Goal: Transaction & Acquisition: Obtain resource

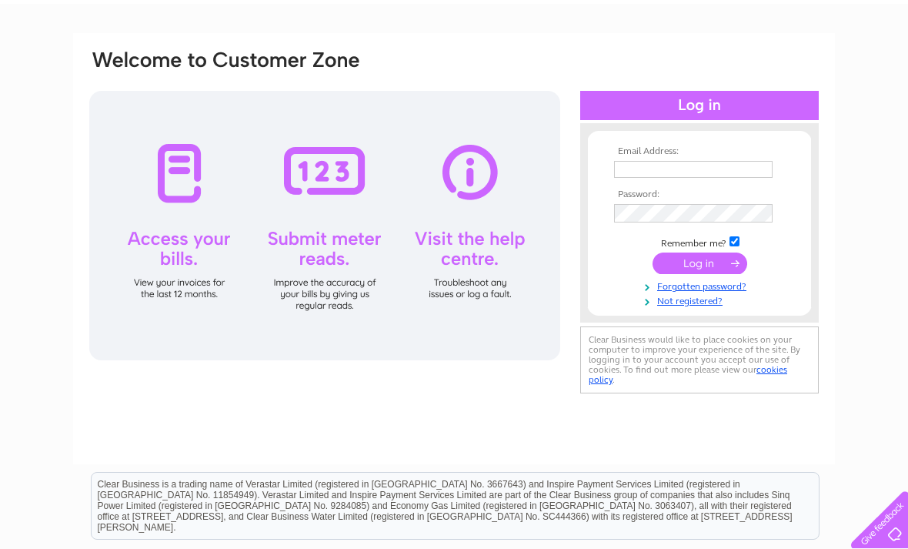
click at [644, 169] on input "text" at bounding box center [693, 169] width 159 height 17
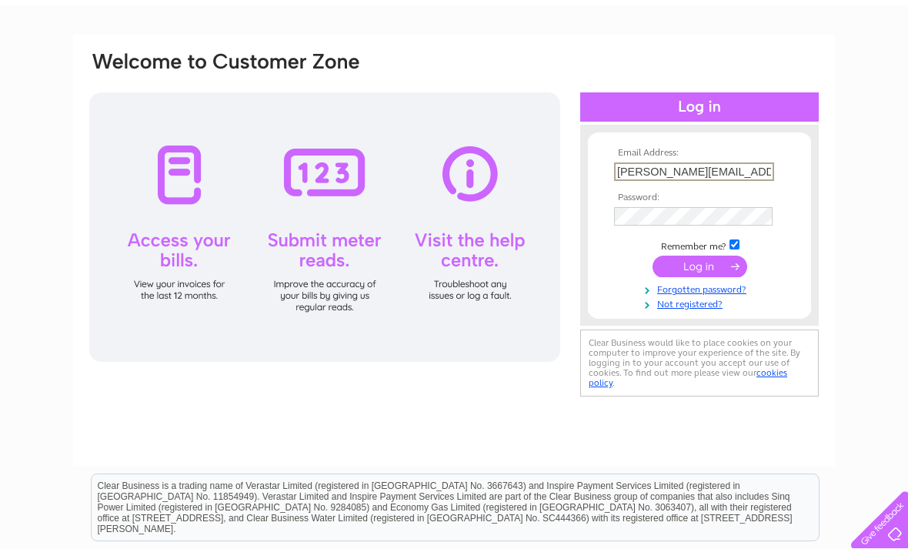
scroll to position [80, 0]
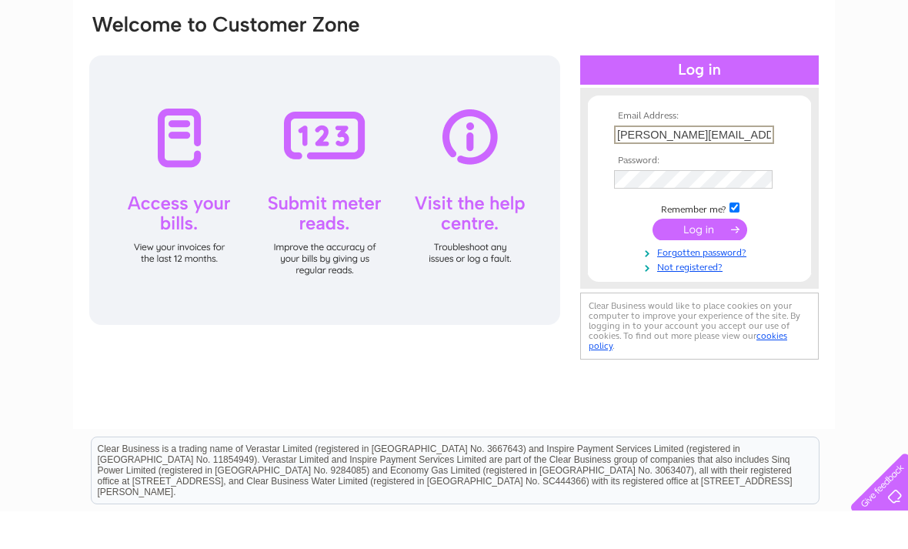
type input "Valerie.vinnicombe@gmail.com"
click at [708, 256] on input "submit" at bounding box center [700, 267] width 95 height 22
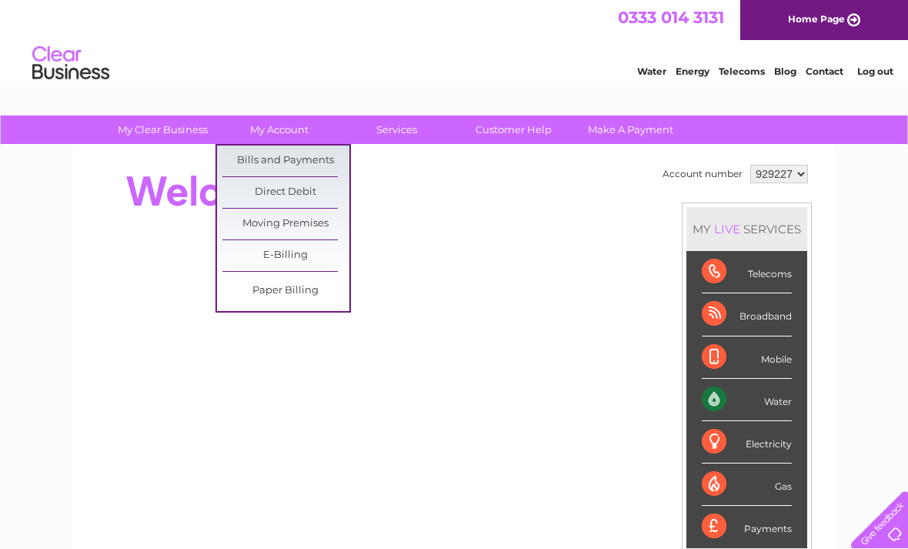
click at [318, 159] on link "Bills and Payments" at bounding box center [285, 160] width 127 height 31
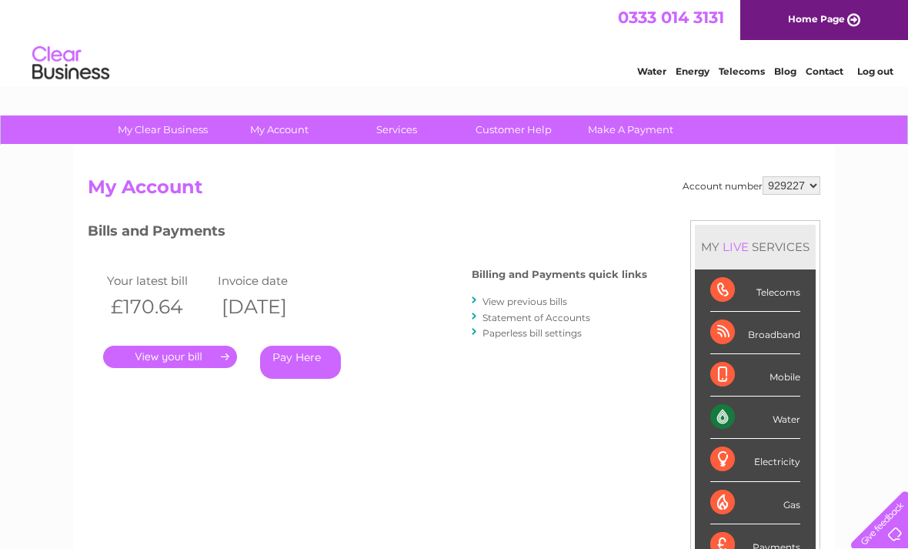
click at [196, 362] on link "." at bounding box center [170, 357] width 134 height 22
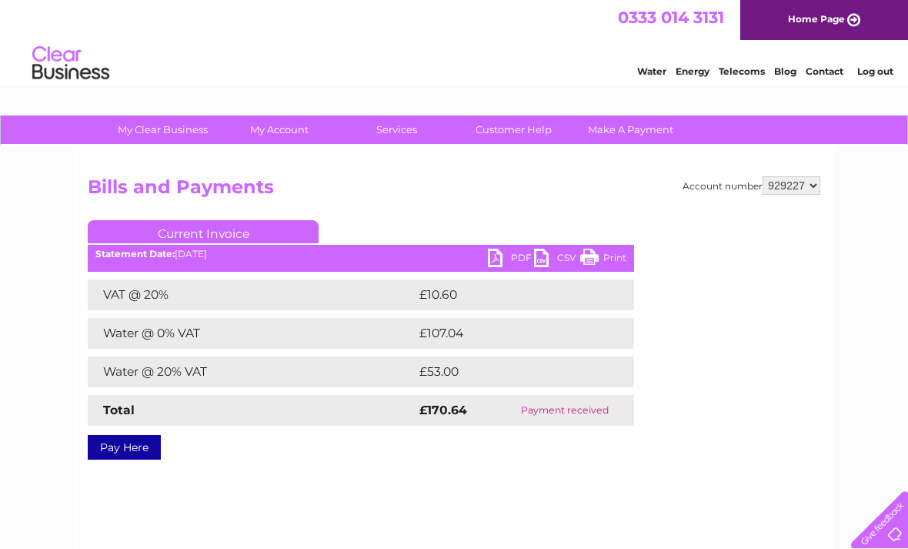
click at [509, 259] on link "PDF" at bounding box center [511, 260] width 46 height 22
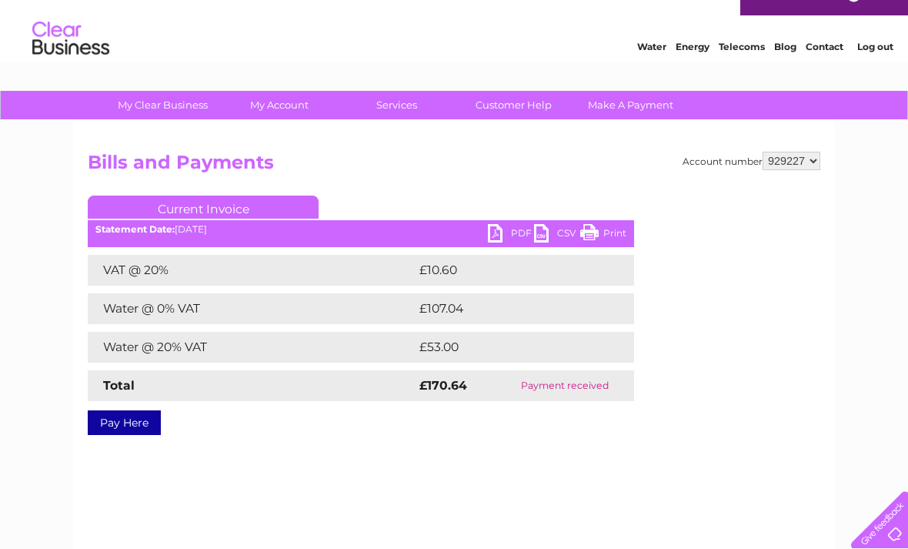
scroll to position [25, 0]
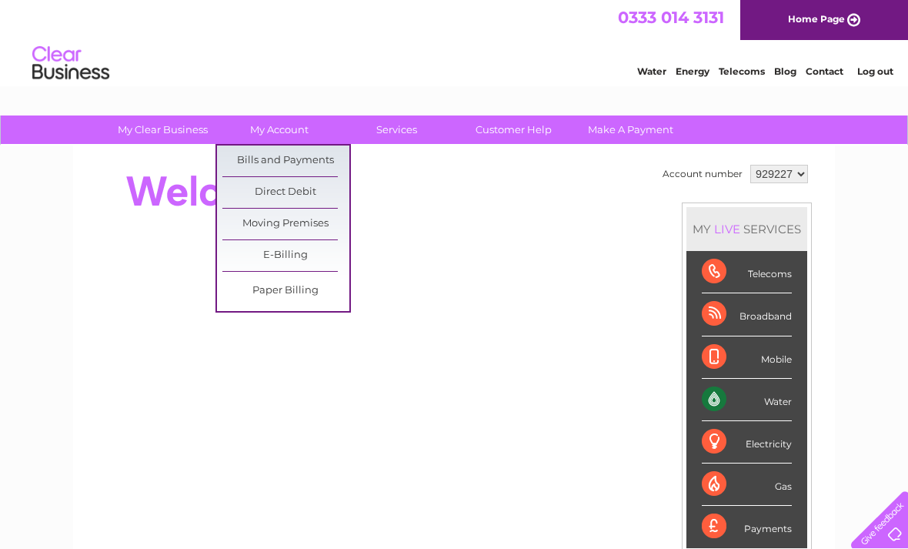
click at [302, 158] on link "Bills and Payments" at bounding box center [285, 160] width 127 height 31
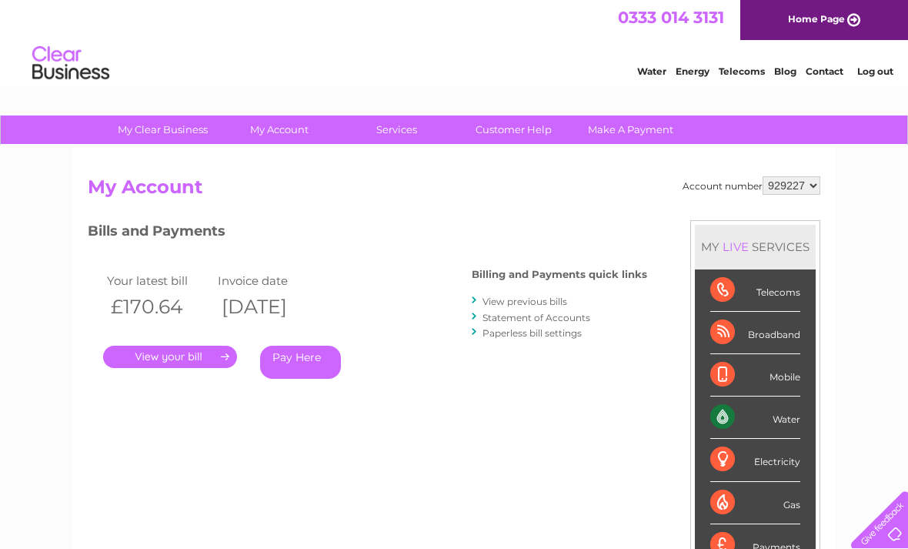
click at [518, 300] on link "View previous bills" at bounding box center [524, 301] width 85 height 12
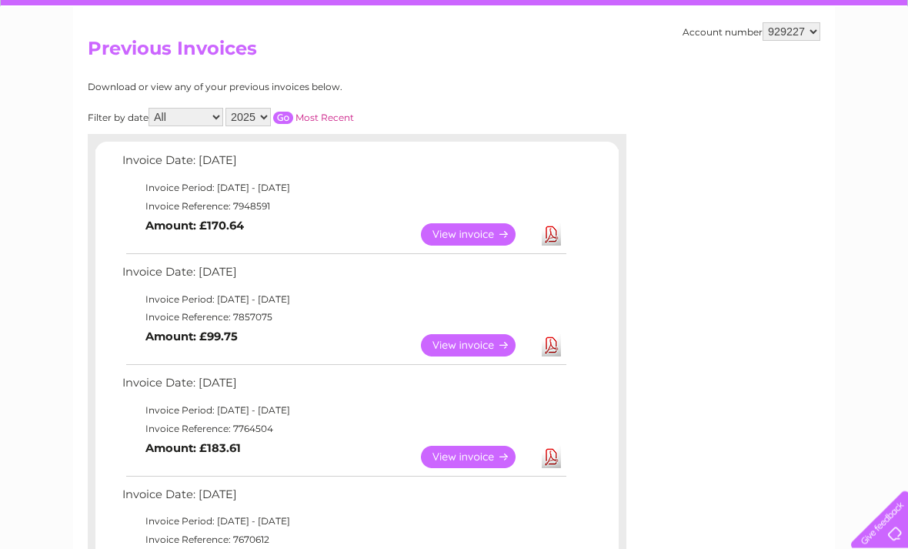
scroll to position [144, 0]
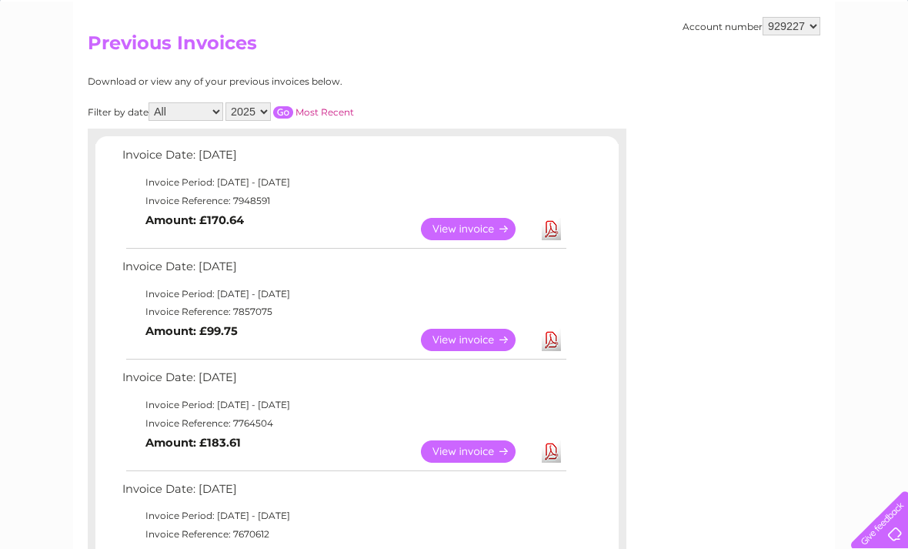
click at [482, 339] on link "View" at bounding box center [477, 340] width 113 height 22
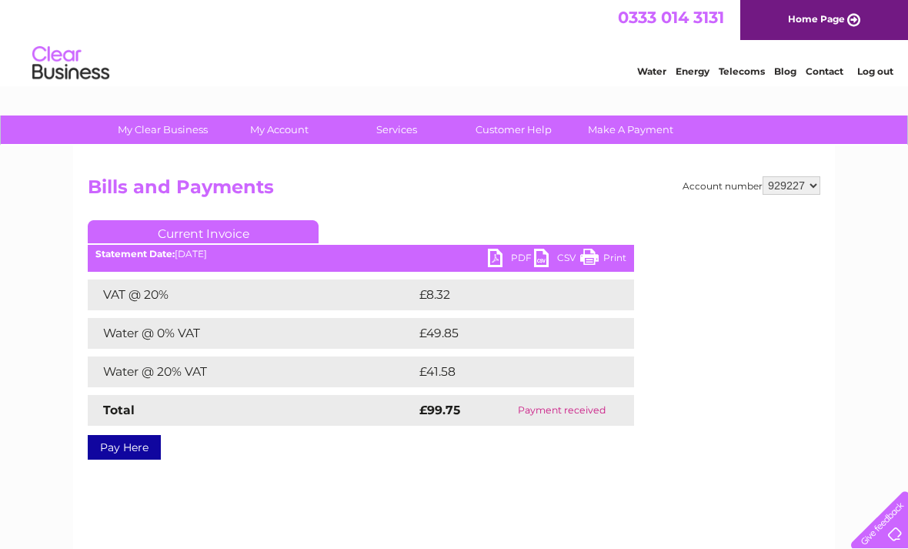
click at [515, 264] on link "PDF" at bounding box center [511, 260] width 46 height 22
